Goal: Task Accomplishment & Management: Manage account settings

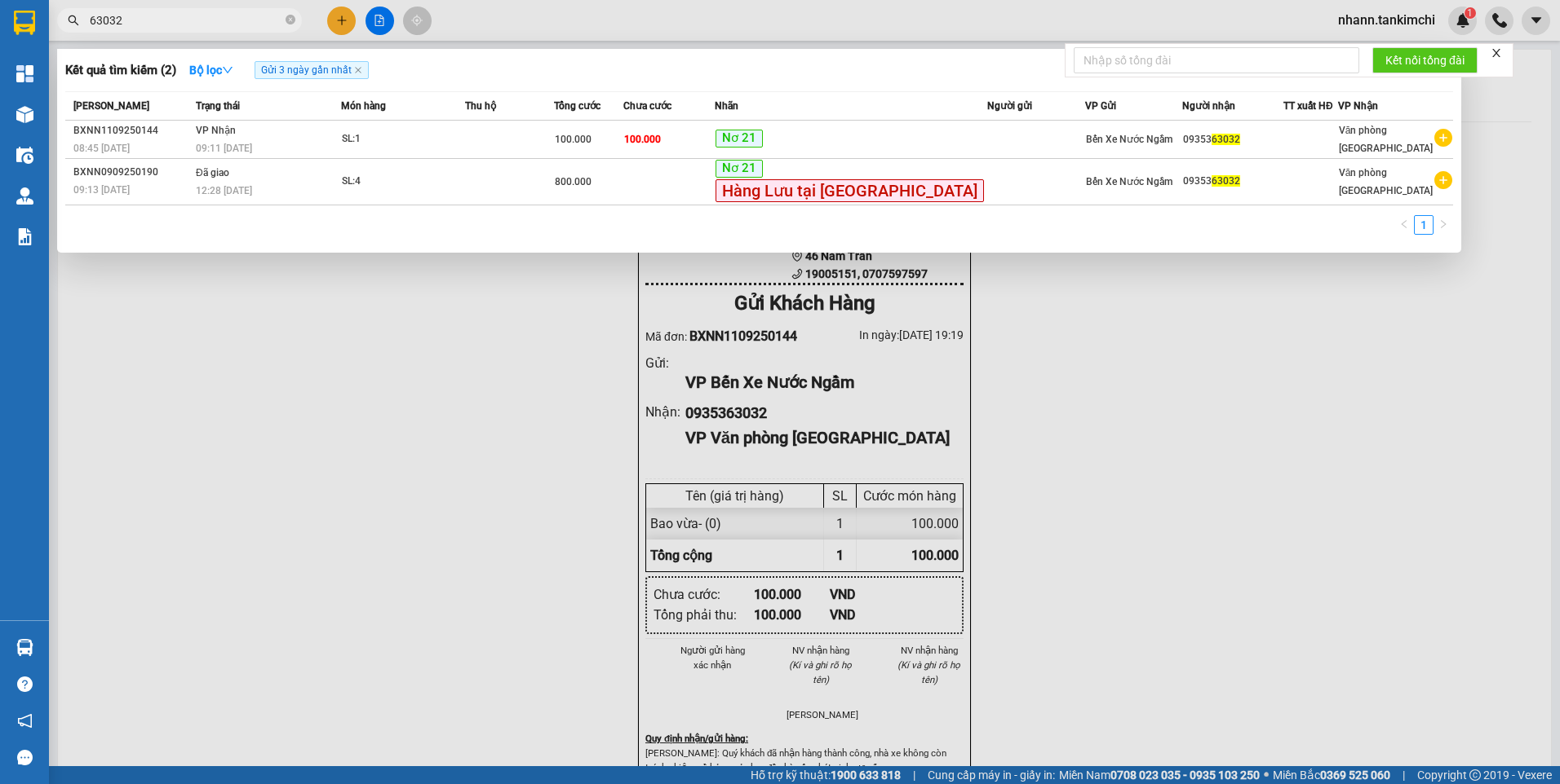
drag, startPoint x: 132, startPoint y: 21, endPoint x: 70, endPoint y: 32, distance: 63.0
click at [70, 32] on span "63032" at bounding box center [179, 20] width 244 height 24
paste input "BXDN1109250040"
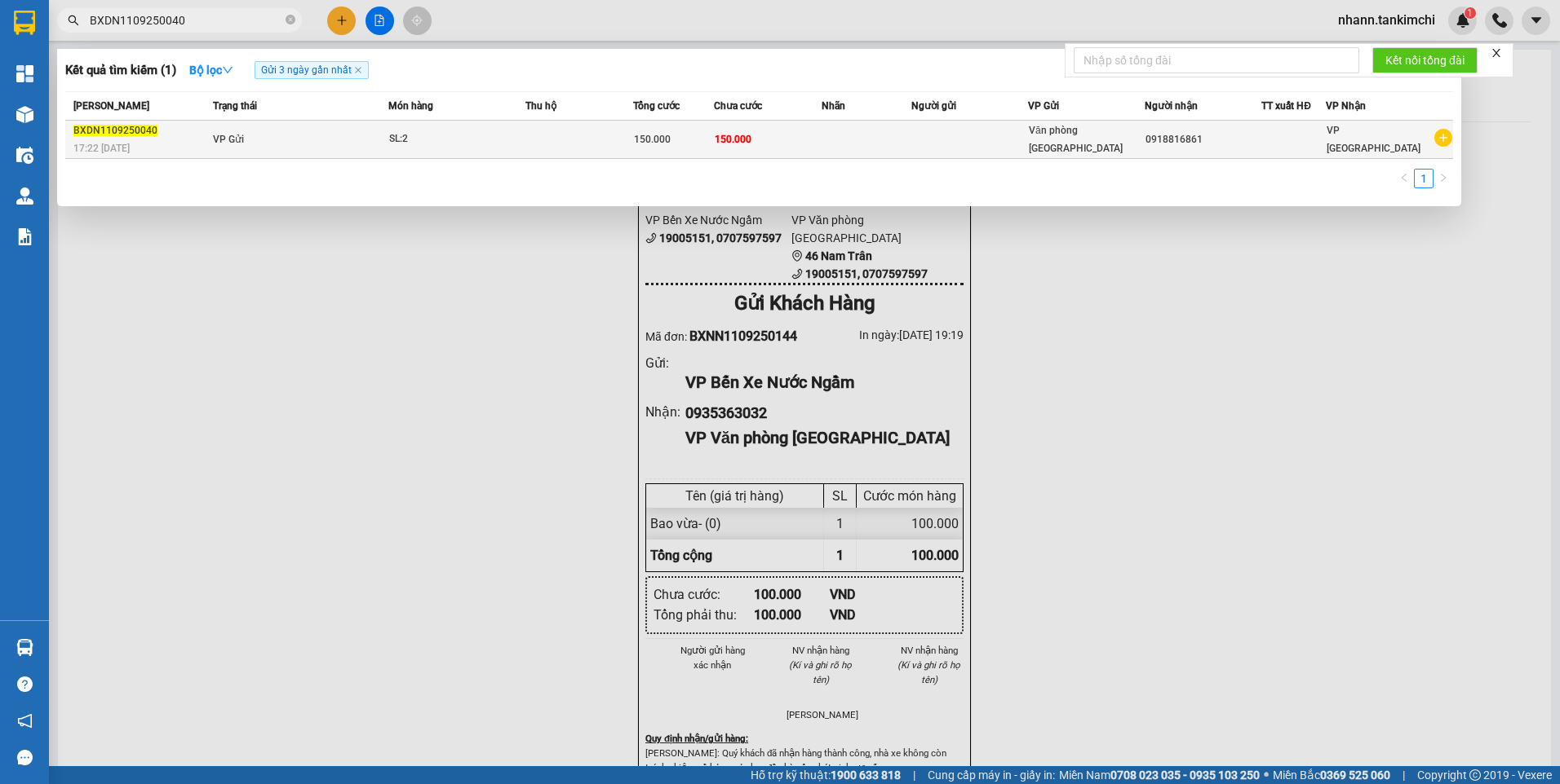
type input "BXDN1109250040"
click at [327, 140] on td "VP Gửi" at bounding box center [299, 140] width 180 height 38
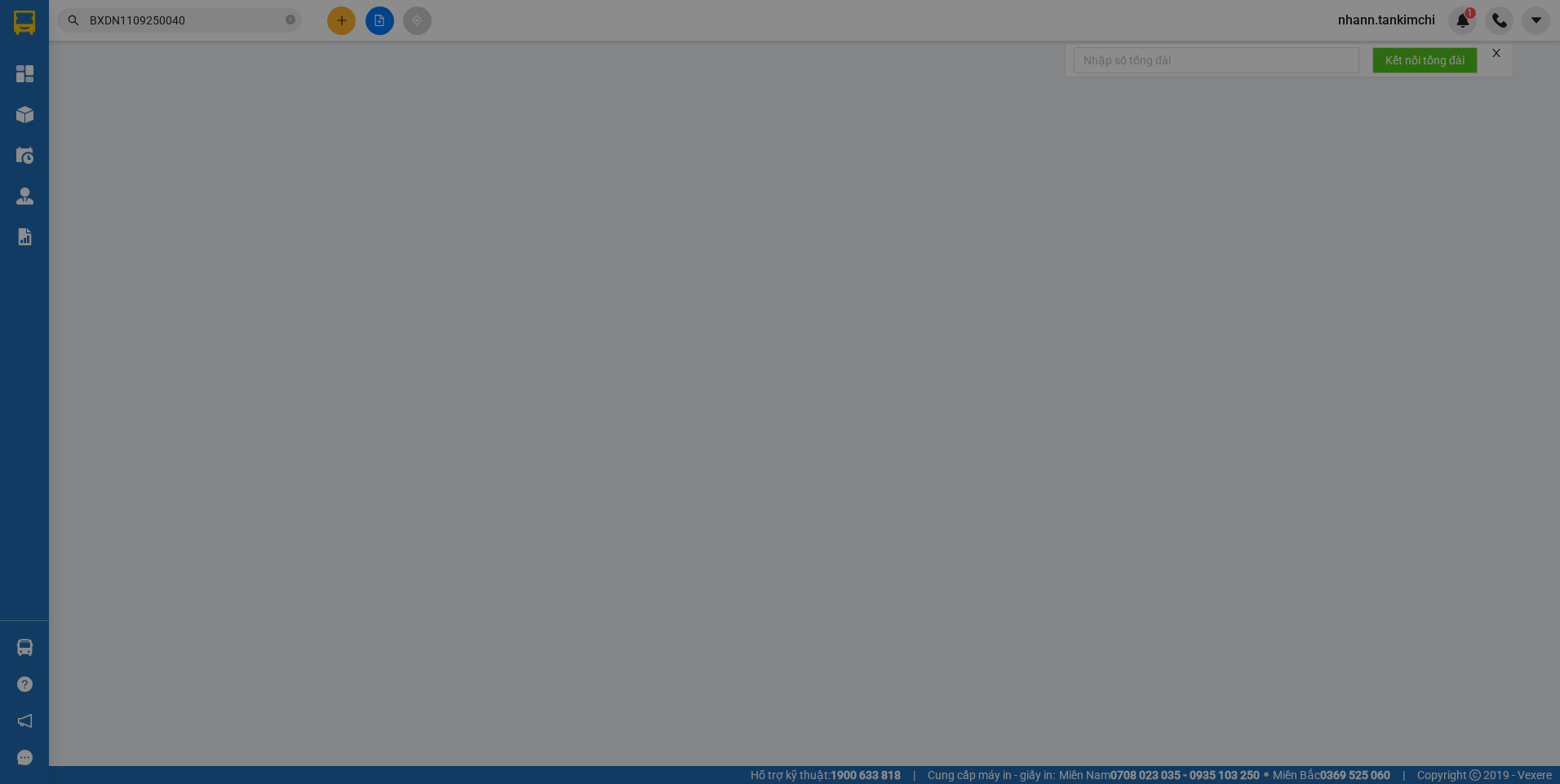
type input "0918816861"
type input "150.000"
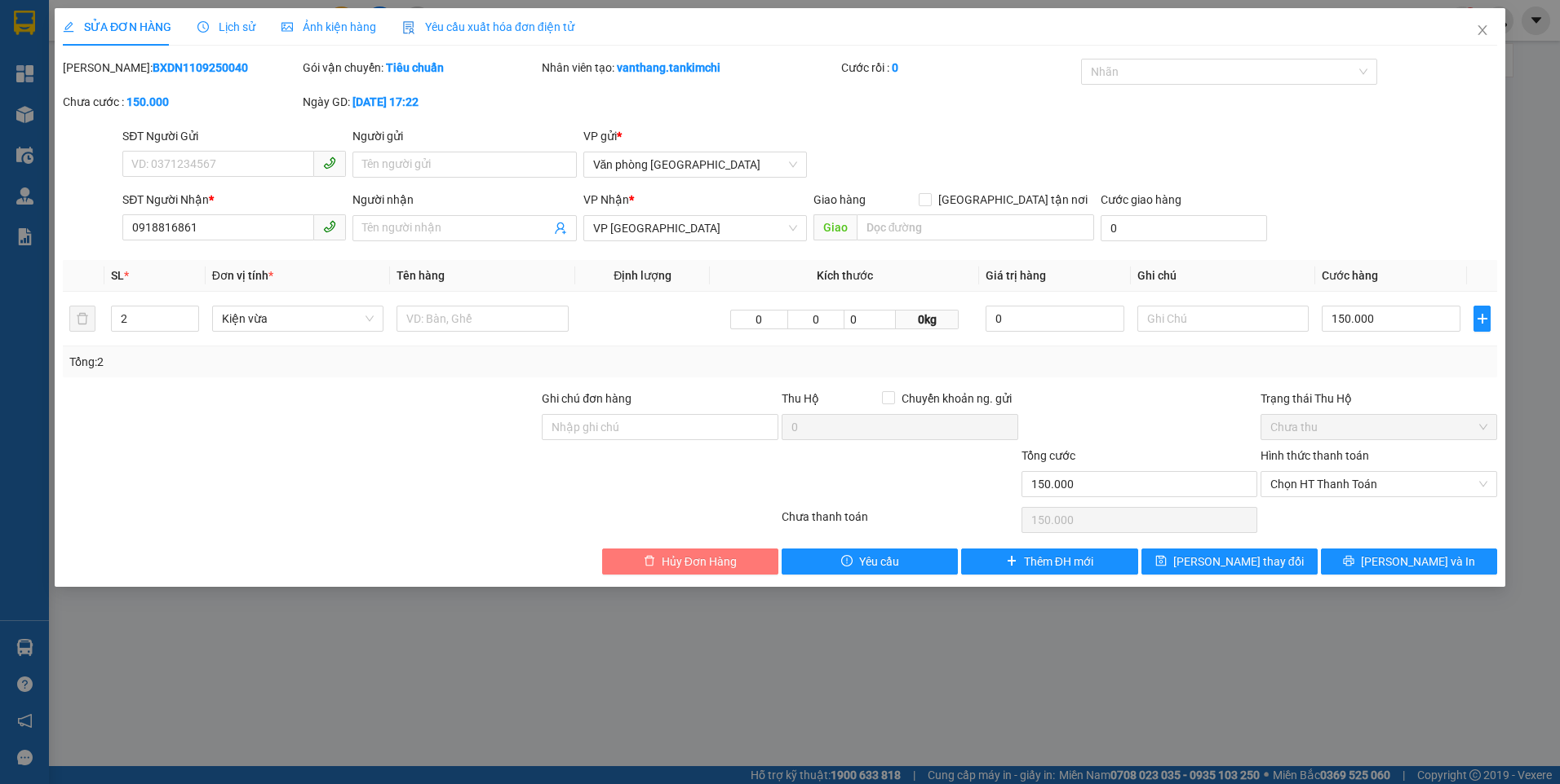
drag, startPoint x: 677, startPoint y: 556, endPoint x: 665, endPoint y: 550, distance: 13.4
click at [675, 558] on span "Hủy Đơn Hàng" at bounding box center [700, 562] width 75 height 18
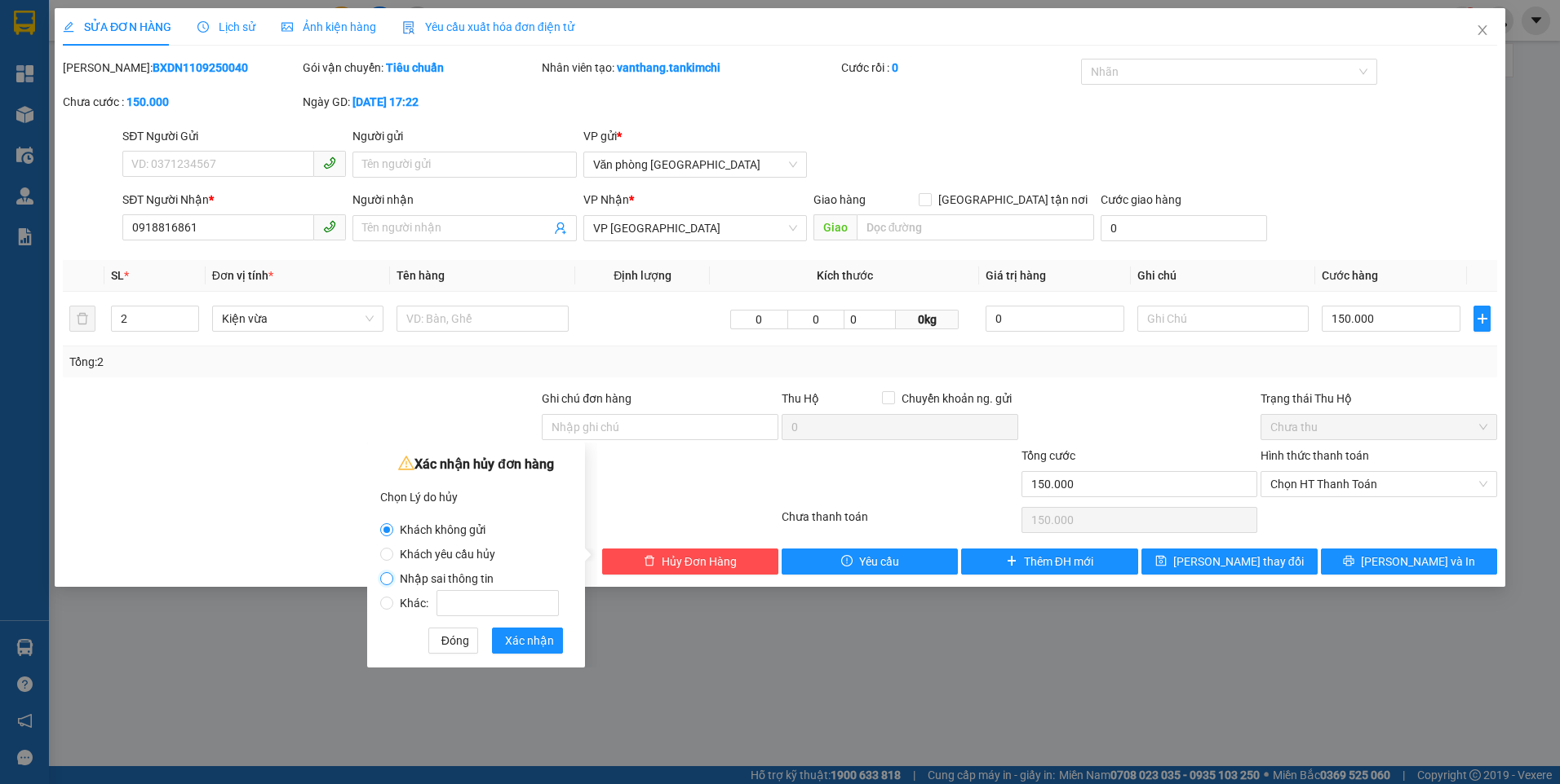
click at [388, 577] on input "Nhập sai thông tin" at bounding box center [387, 579] width 13 height 13
radio input "true"
radio input "false"
drag, startPoint x: 542, startPoint y: 642, endPoint x: 564, endPoint y: 635, distance: 23.1
click at [542, 641] on span "Xác nhận" at bounding box center [530, 641] width 49 height 18
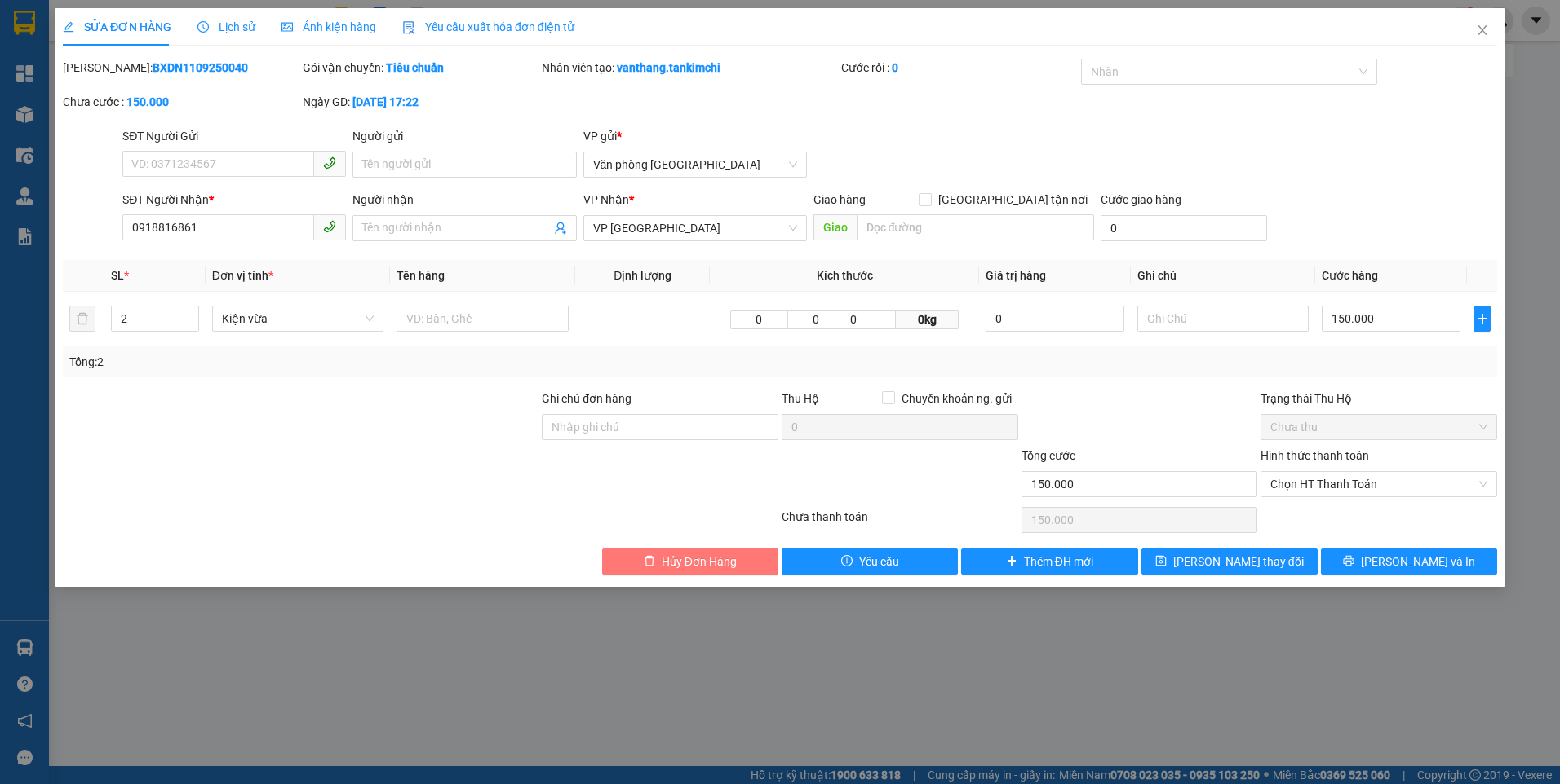
click at [703, 556] on span "Hủy Đơn Hàng" at bounding box center [700, 562] width 75 height 18
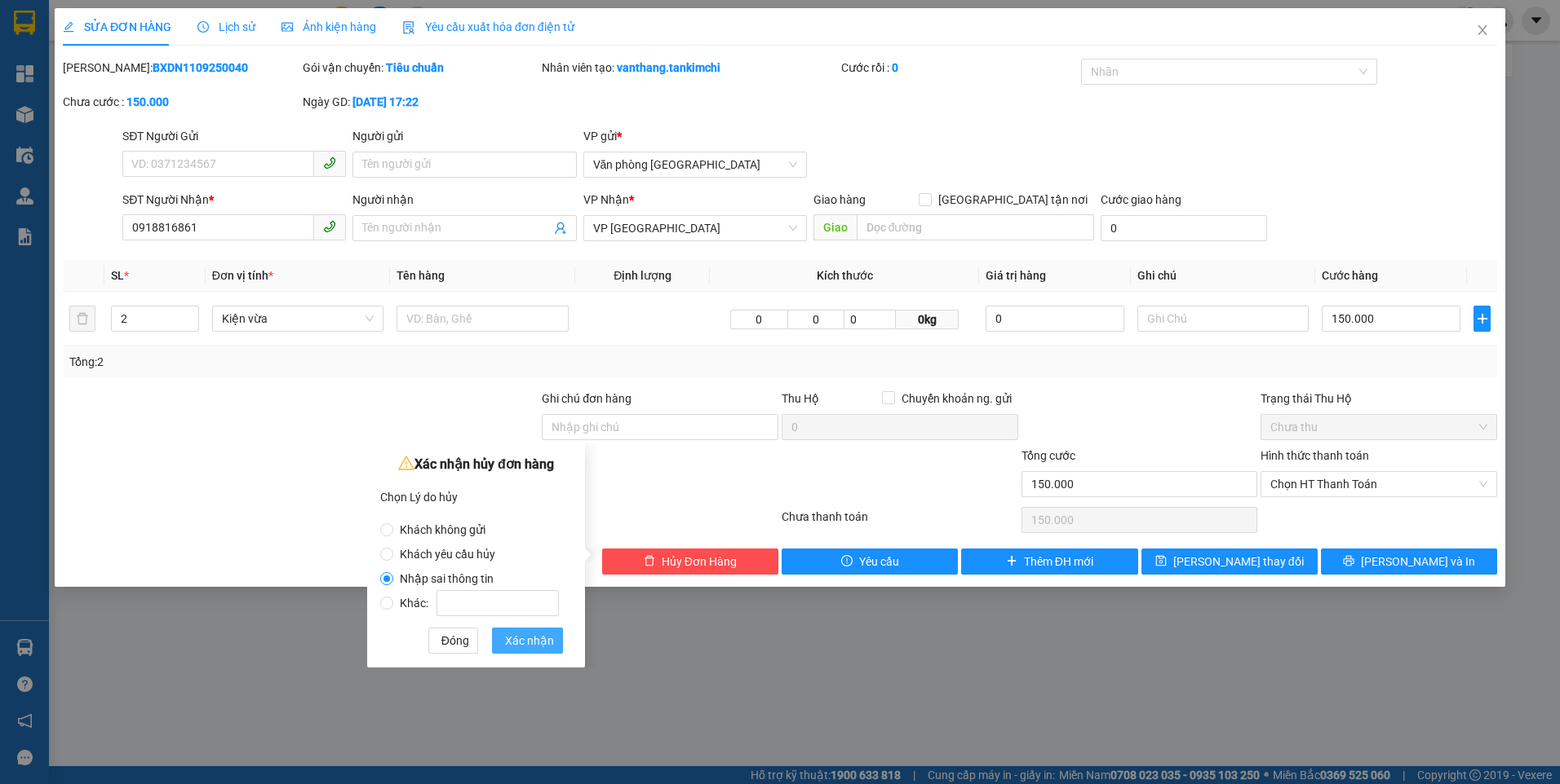
click at [524, 643] on span "Xác nhận" at bounding box center [530, 641] width 49 height 18
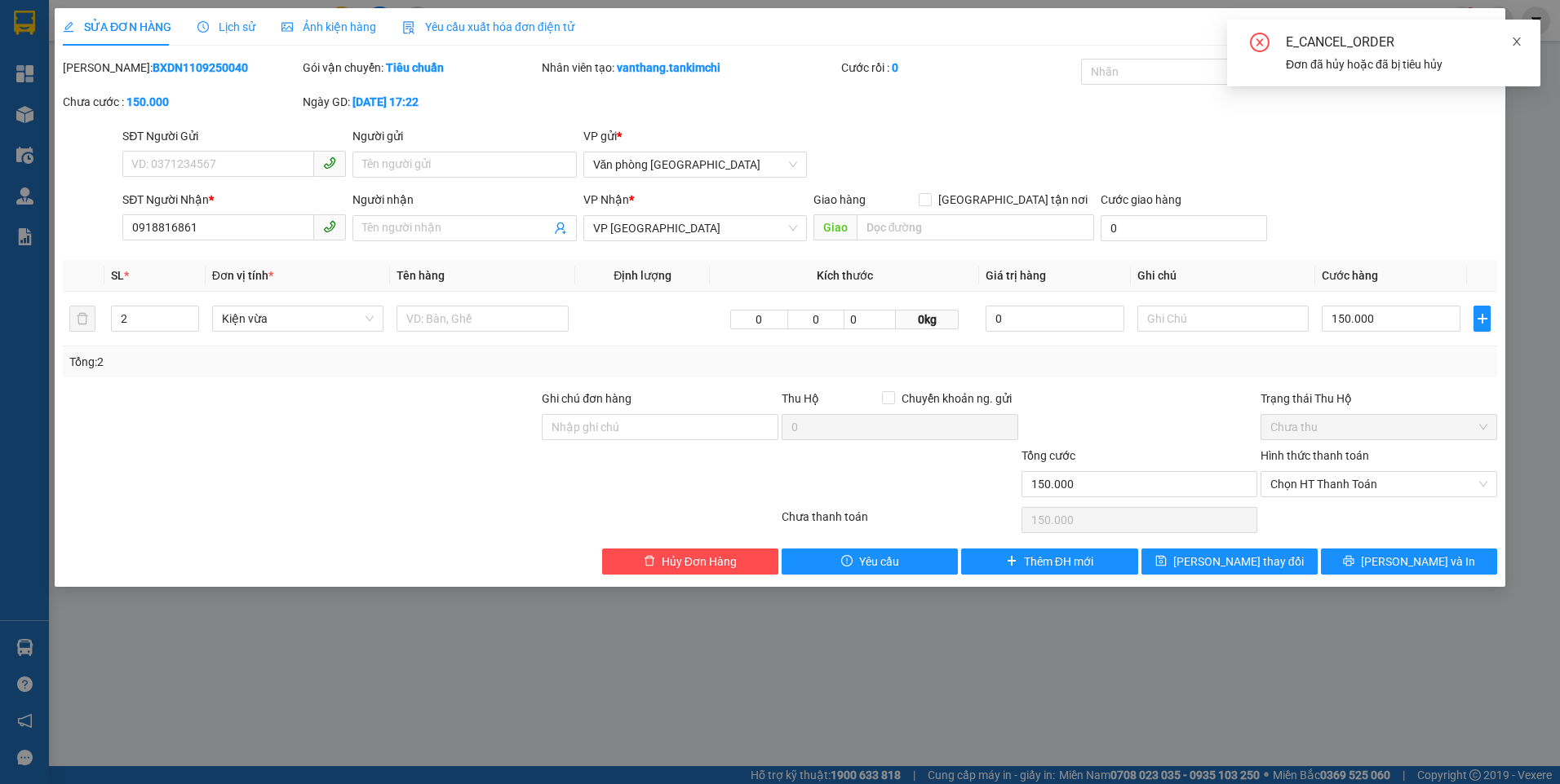
click at [1516, 42] on icon "close" at bounding box center [1517, 42] width 8 height 8
click at [1480, 30] on icon "close" at bounding box center [1482, 30] width 13 height 13
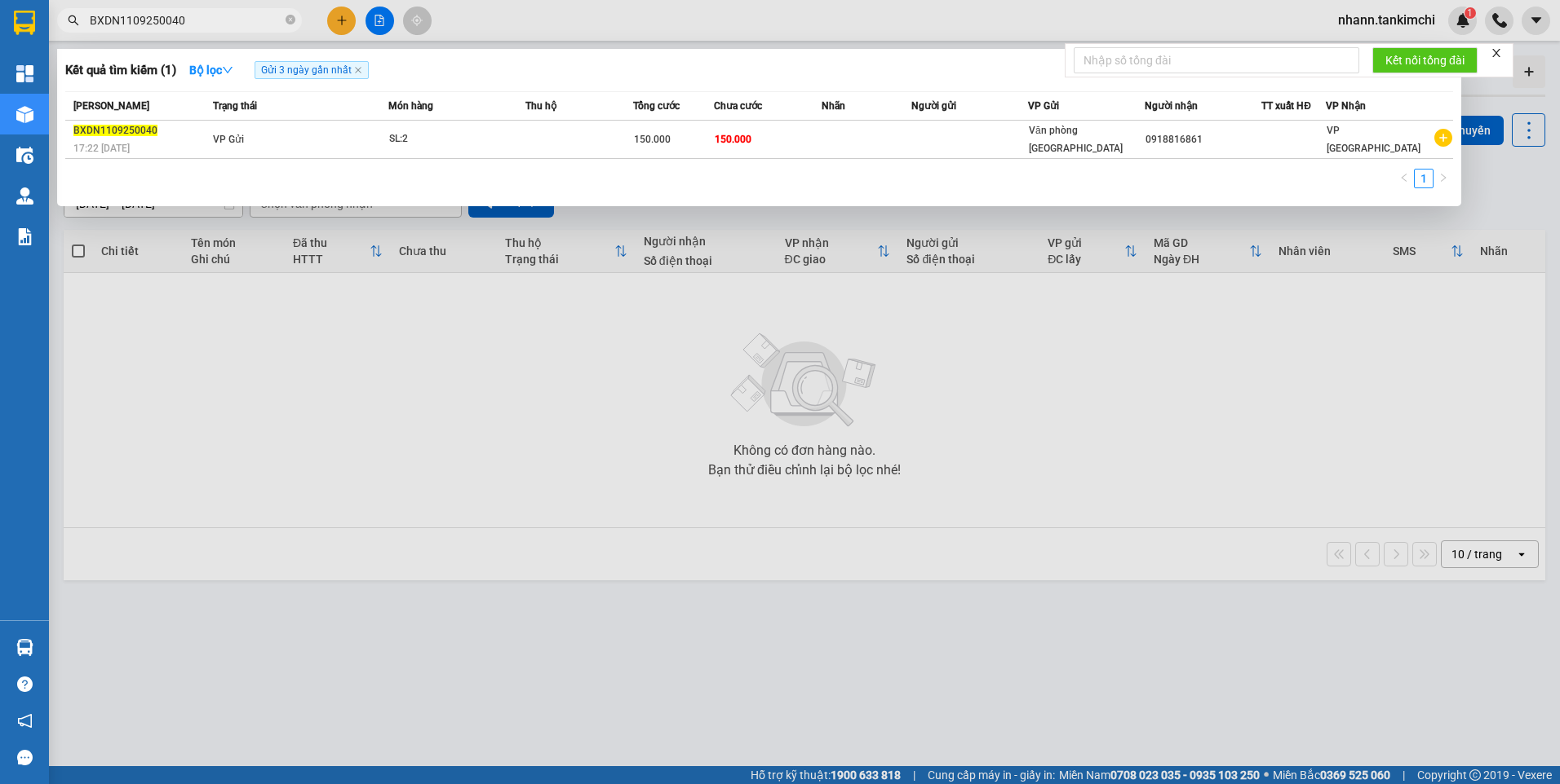
click at [198, 26] on input "BXDN1109250040" at bounding box center [186, 20] width 193 height 18
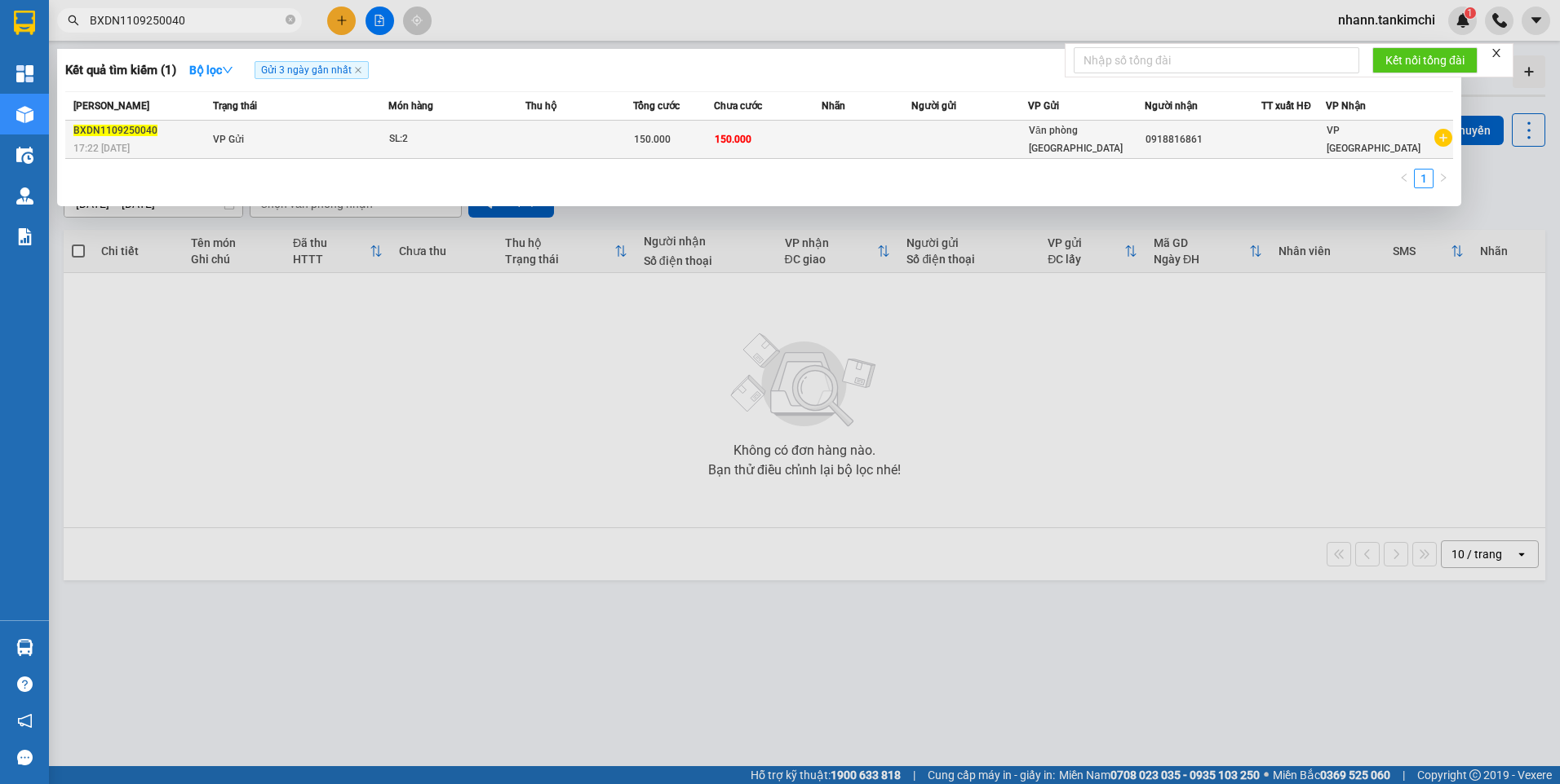
click at [454, 140] on div "SL: 2" at bounding box center [450, 140] width 123 height 18
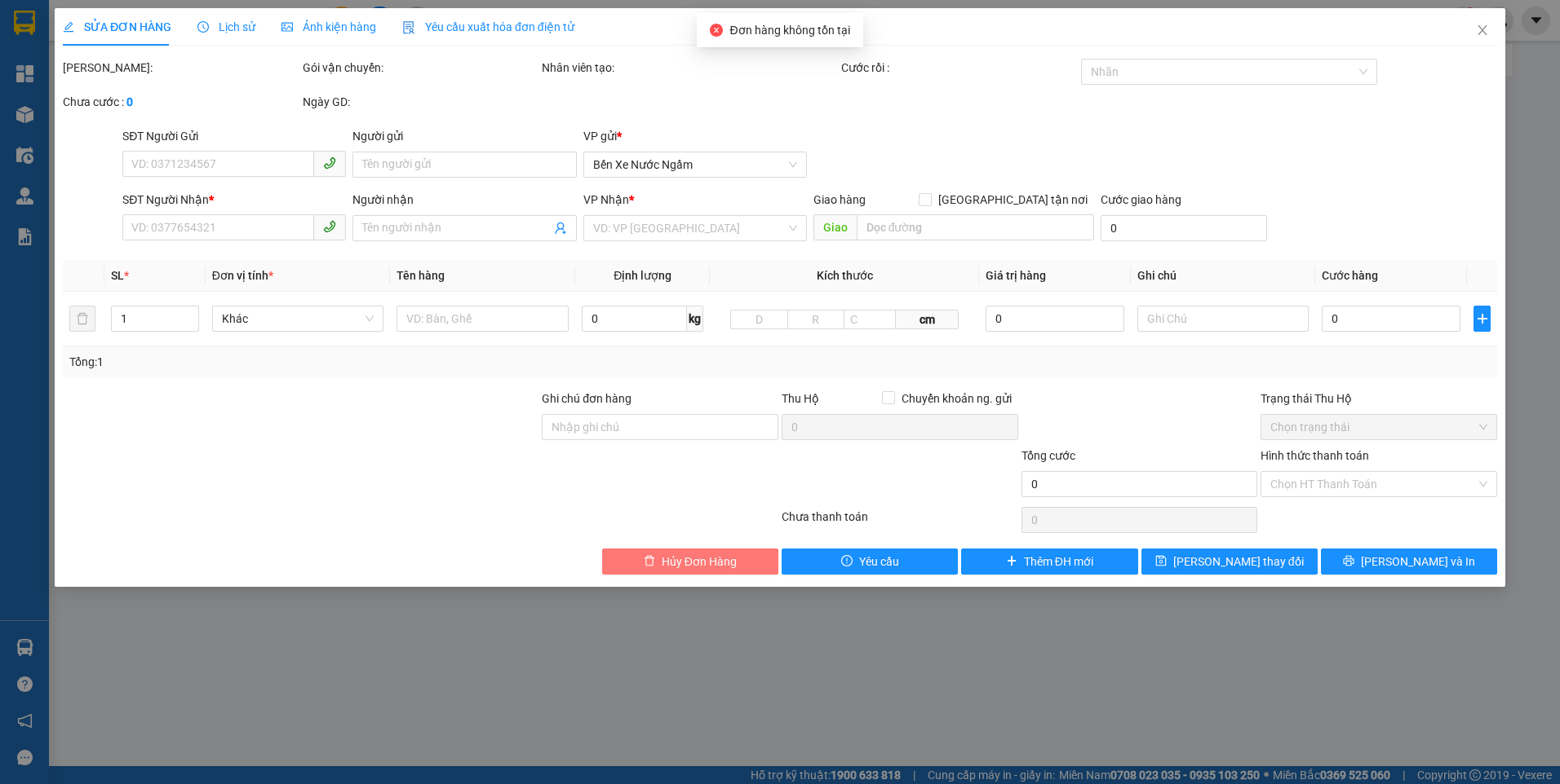
click at [688, 564] on span "Hủy Đơn Hàng" at bounding box center [700, 562] width 75 height 18
